Goal: Information Seeking & Learning: Learn about a topic

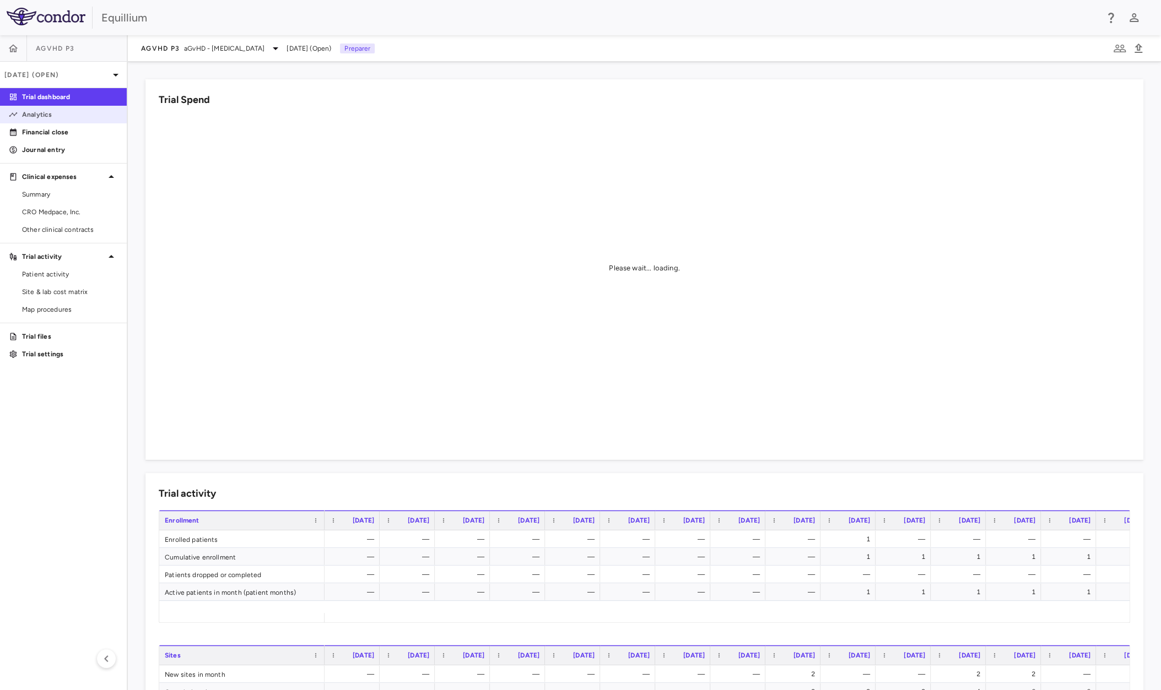
click at [57, 118] on p "Analytics" at bounding box center [70, 115] width 96 height 10
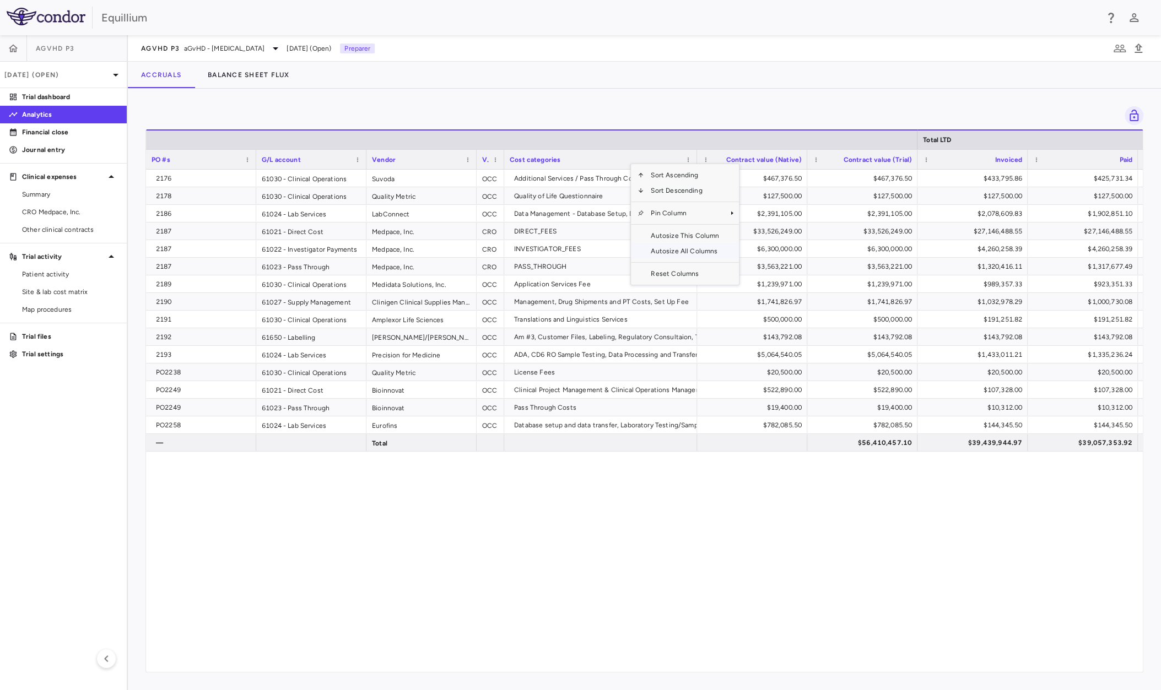
click at [674, 247] on span "Autosize All Columns" at bounding box center [685, 250] width 82 height 15
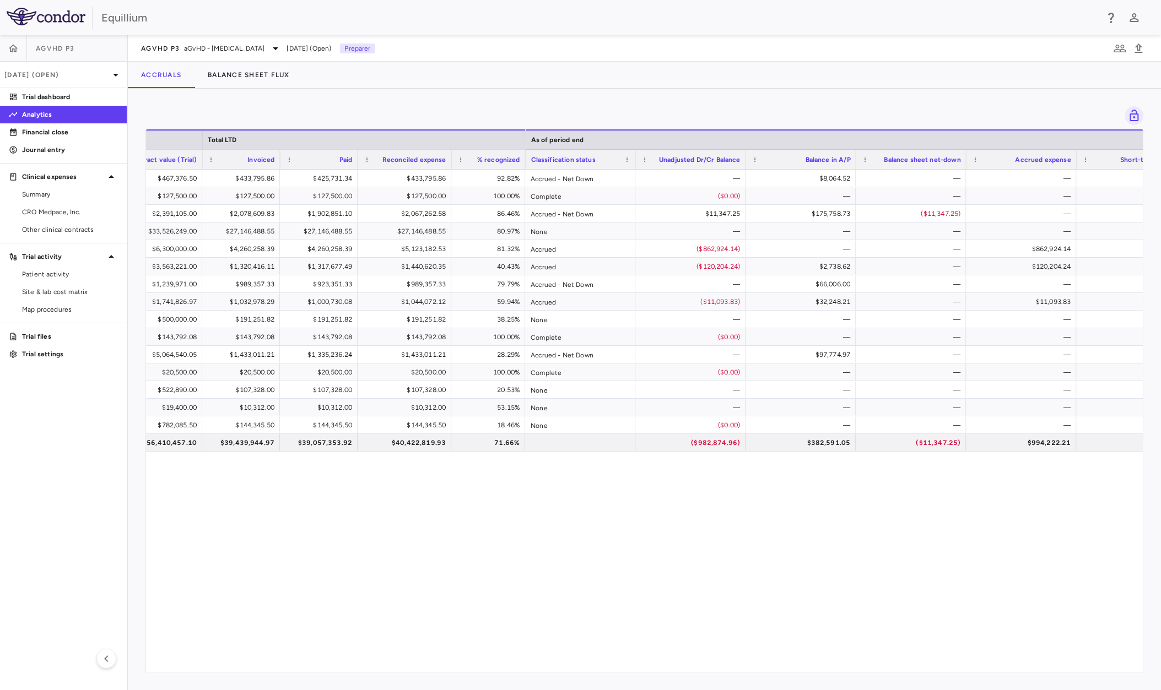
drag, startPoint x: 680, startPoint y: 157, endPoint x: -10, endPoint y: 171, distance: 689.7
click at [0, 171] on html "Skip to sidebar Skip to main content Equillium aGVHD P[DATE] (Open) Trial dashb…" at bounding box center [580, 345] width 1161 height 690
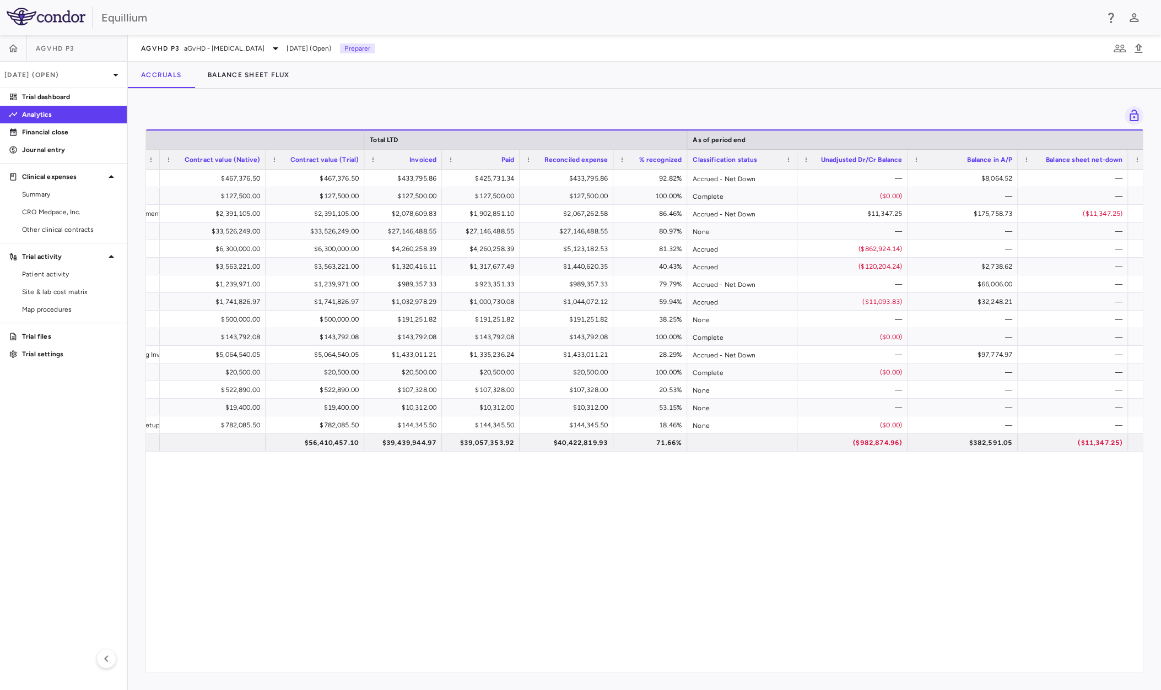
drag, startPoint x: 864, startPoint y: 164, endPoint x: 158, endPoint y: 156, distance: 705.6
click at [158, 156] on div at bounding box center [159, 159] width 4 height 19
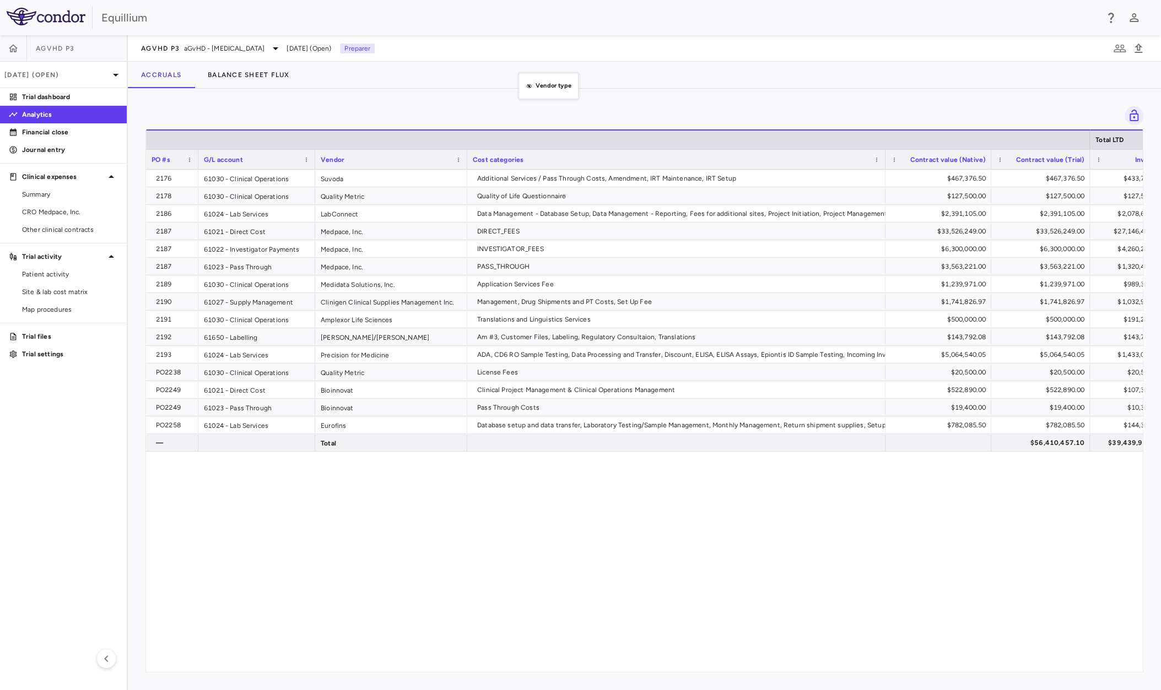
drag, startPoint x: 493, startPoint y: 157, endPoint x: 524, endPoint y: 79, distance: 83.6
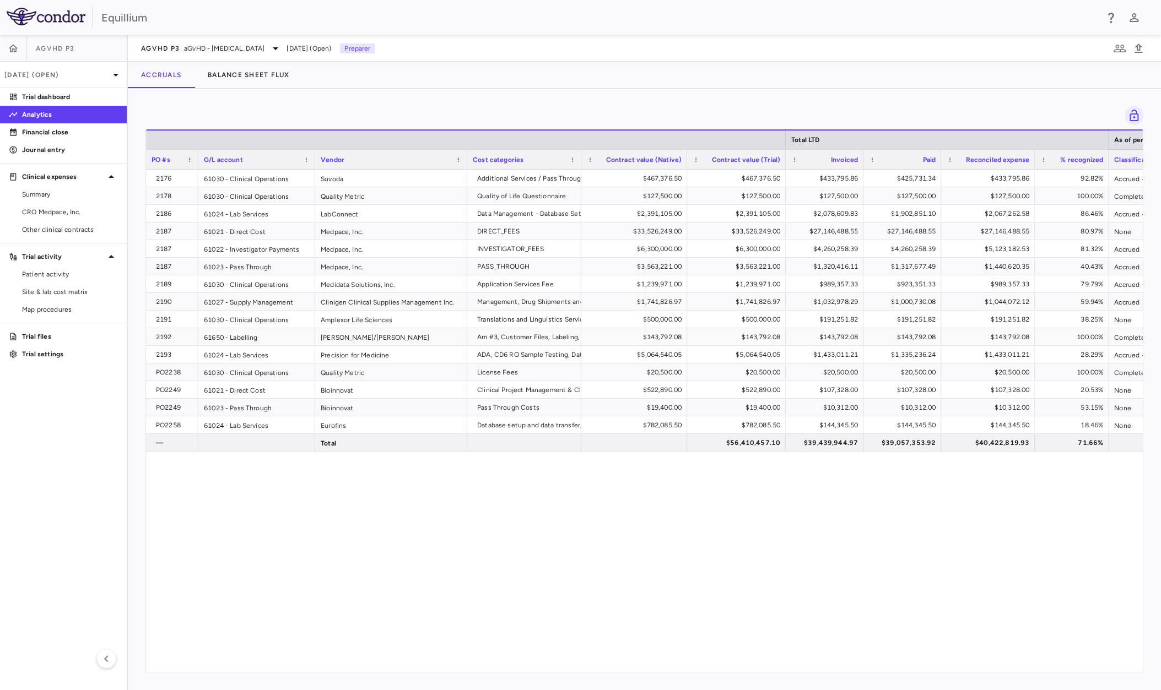
drag, startPoint x: 883, startPoint y: 158, endPoint x: 579, endPoint y: 164, distance: 304.1
click at [579, 164] on div at bounding box center [580, 159] width 4 height 19
click at [719, 162] on span "Contract value (Trial)" at bounding box center [746, 160] width 68 height 8
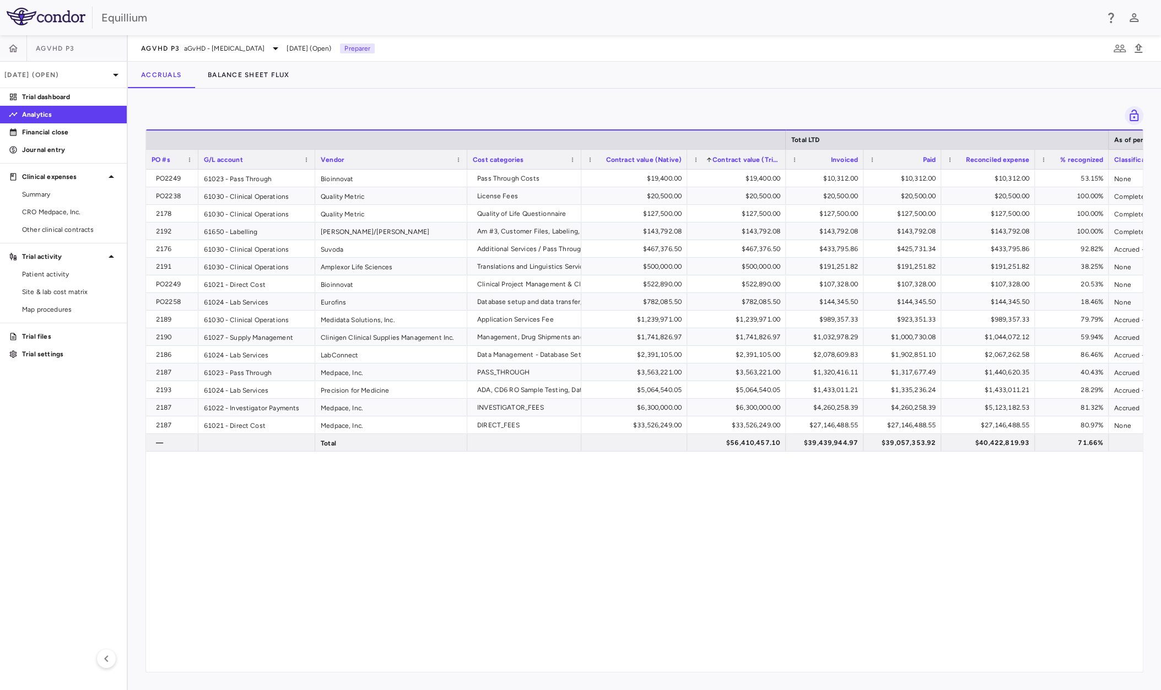
click at [144, 159] on div "Press ENTER to sort. Press ALT DOWN to open column menu Drag here to set row gr…" at bounding box center [644, 389] width 1033 height 601
click at [154, 160] on span "PO #s" at bounding box center [160, 160] width 19 height 8
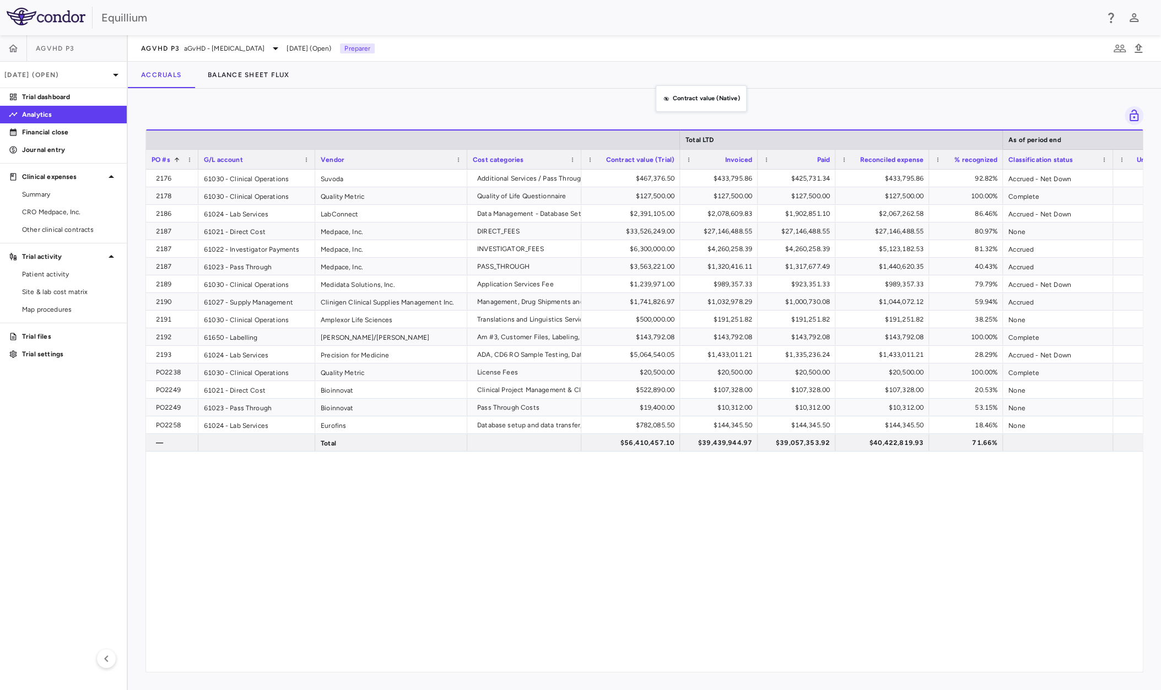
drag, startPoint x: 647, startPoint y: 160, endPoint x: 661, endPoint y: 90, distance: 70.9
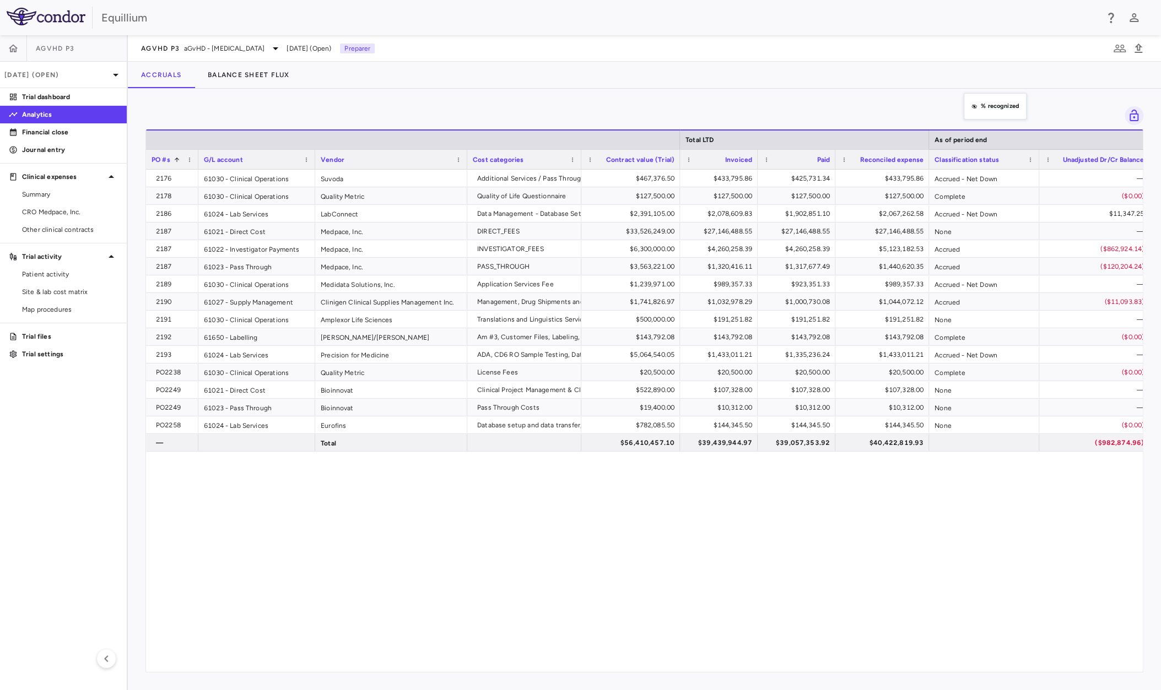
drag, startPoint x: 973, startPoint y: 158, endPoint x: 969, endPoint y: 102, distance: 55.8
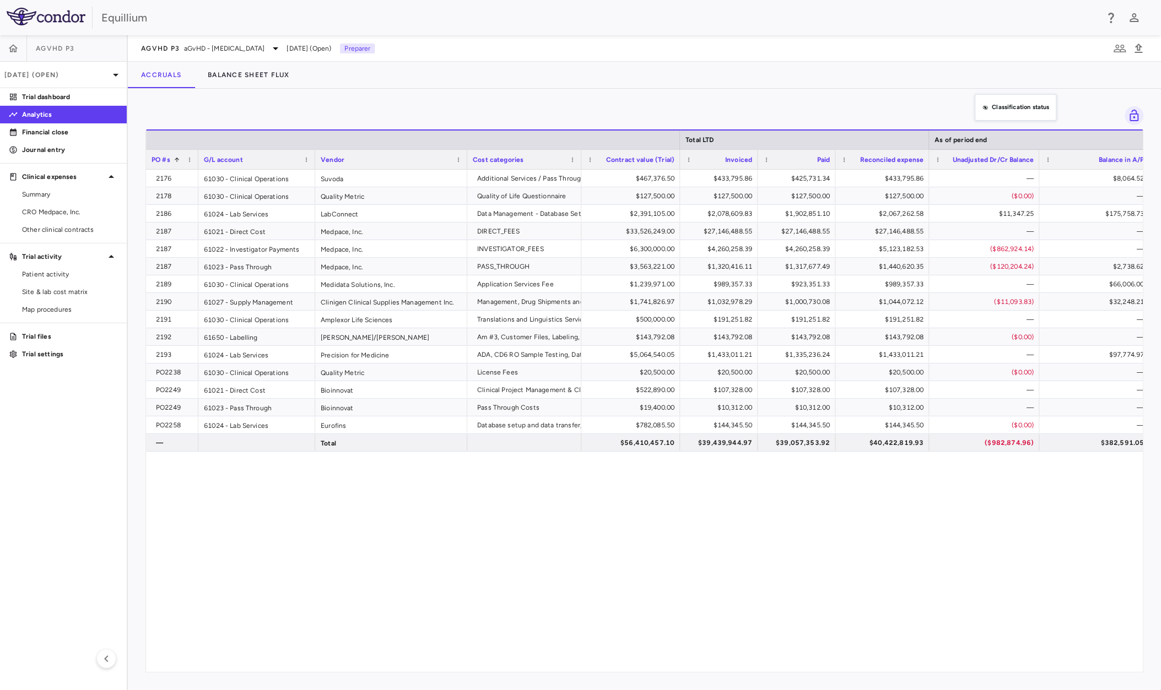
drag, startPoint x: 986, startPoint y: 160, endPoint x: 977, endPoint y: 75, distance: 84.8
click at [1037, 162] on div at bounding box center [1038, 159] width 4 height 19
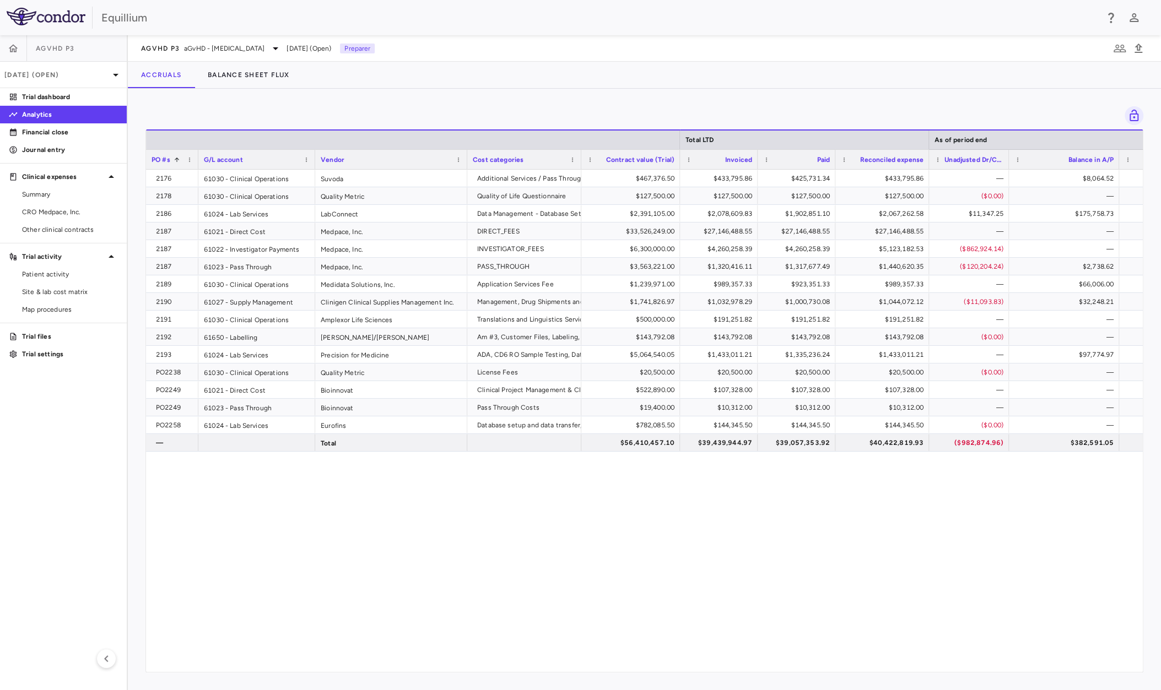
drag, startPoint x: 1040, startPoint y: 162, endPoint x: 1007, endPoint y: 159, distance: 33.2
click at [1007, 159] on div at bounding box center [1008, 159] width 4 height 19
drag, startPoint x: 1100, startPoint y: 159, endPoint x: 1077, endPoint y: 95, distance: 68.3
drag, startPoint x: 1116, startPoint y: 156, endPoint x: 1083, endPoint y: 155, distance: 33.1
click at [1083, 155] on div at bounding box center [1085, 159] width 4 height 19
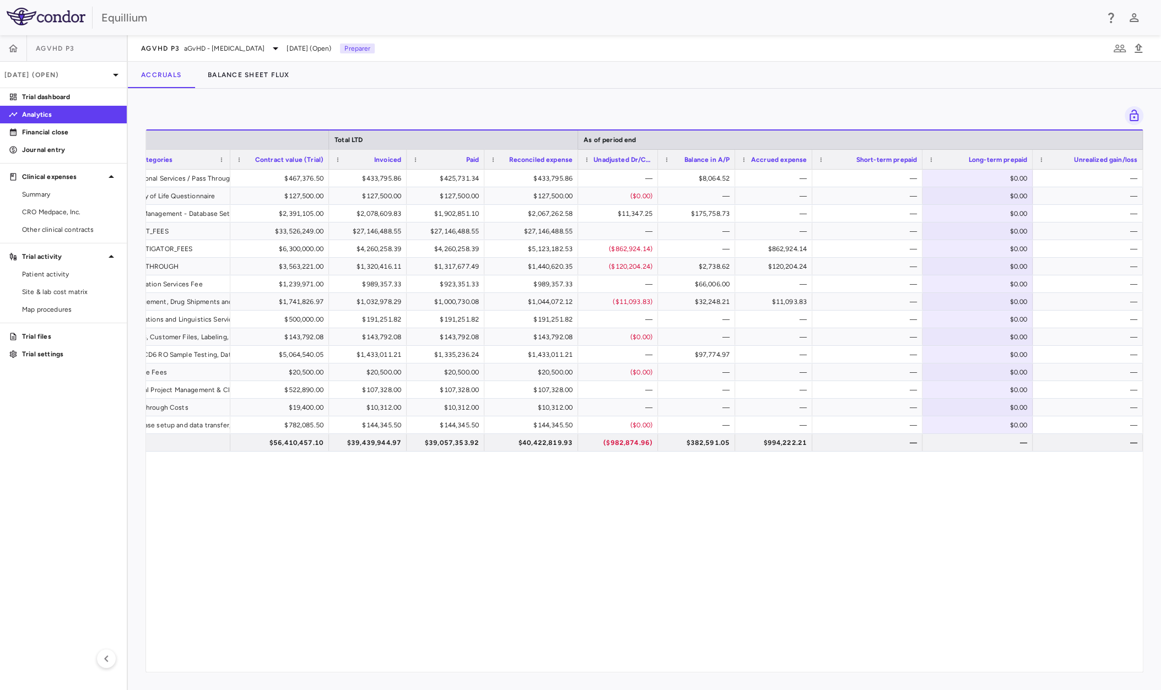
drag, startPoint x: 812, startPoint y: 157, endPoint x: 779, endPoint y: 156, distance: 33.1
click at [779, 156] on div "Accrued expense" at bounding box center [773, 159] width 77 height 20
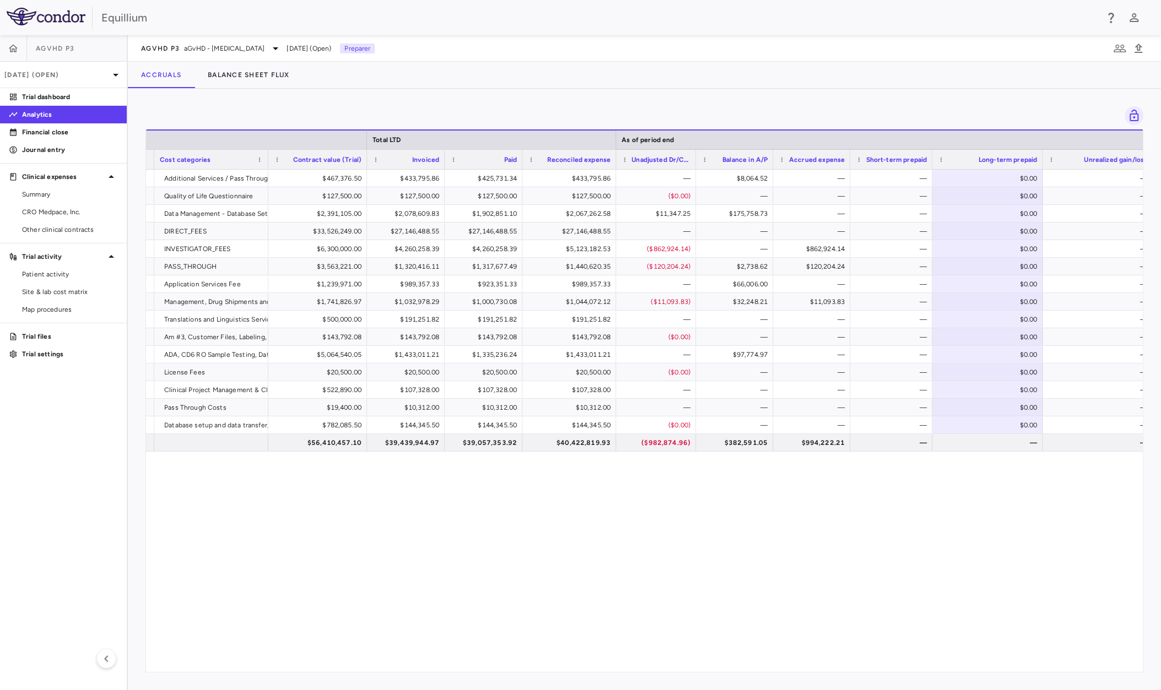
drag, startPoint x: 920, startPoint y: 159, endPoint x: 892, endPoint y: 159, distance: 28.1
click at [892, 159] on div "Short-term prepaid" at bounding box center [891, 159] width 82 height 20
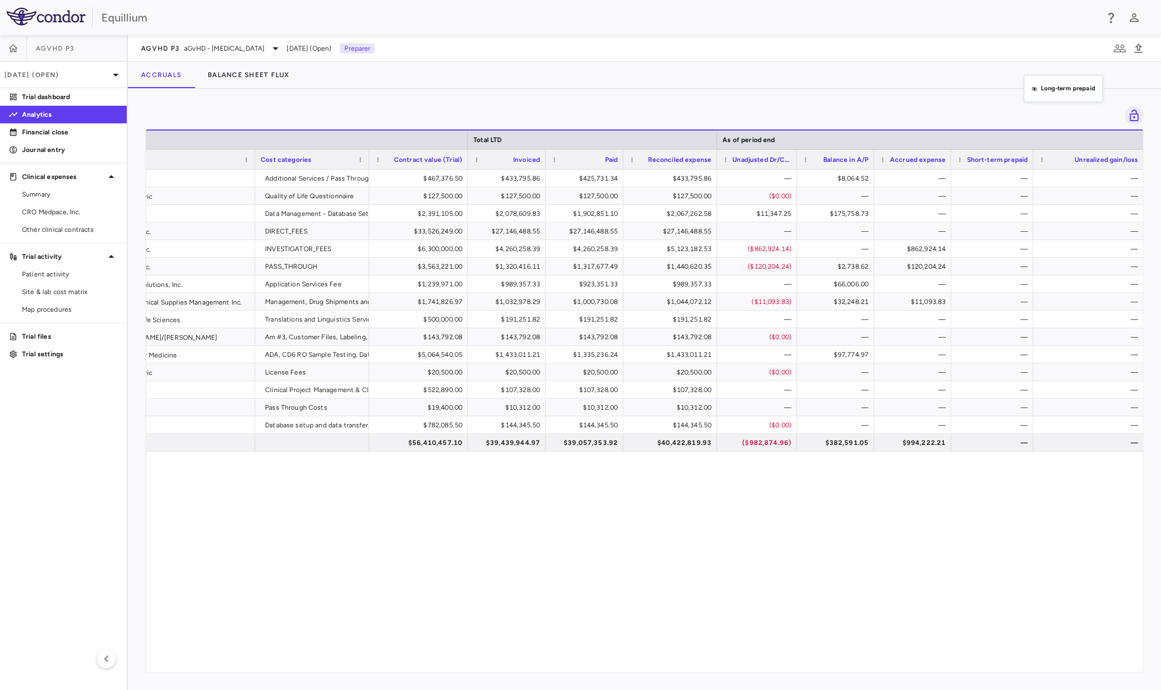
drag, startPoint x: 1032, startPoint y: 159, endPoint x: 1029, endPoint y: 89, distance: 69.5
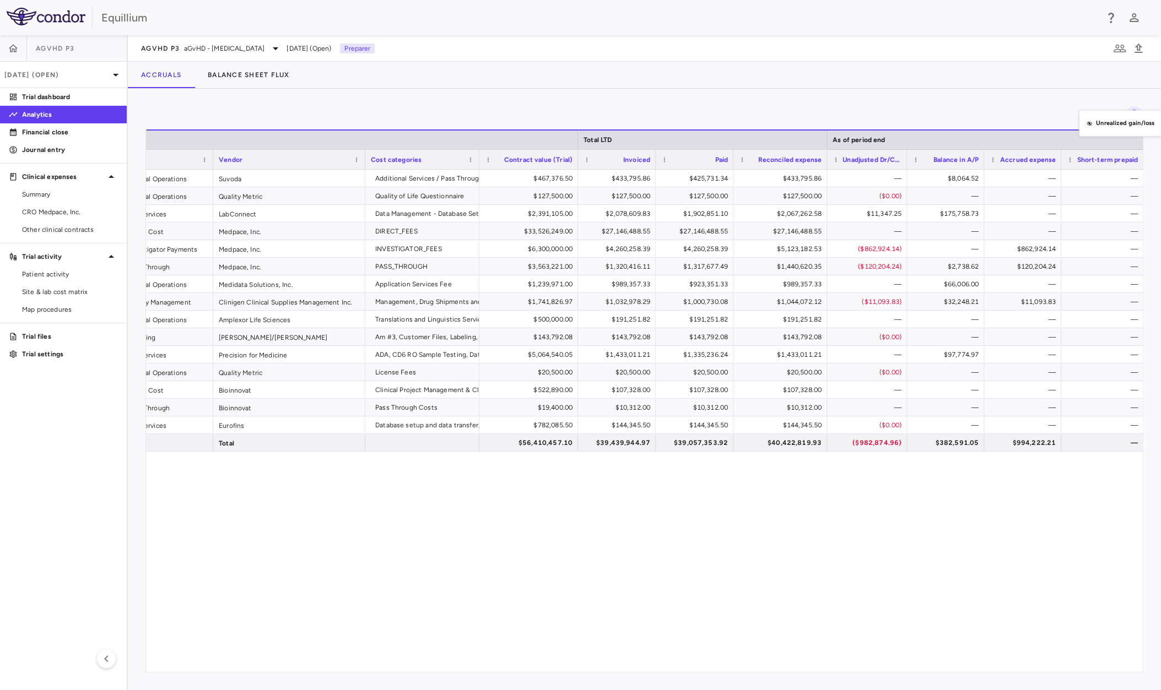
drag, startPoint x: 1128, startPoint y: 160, endPoint x: 1102, endPoint y: 116, distance: 51.1
